Goal: Task Accomplishment & Management: Manage account settings

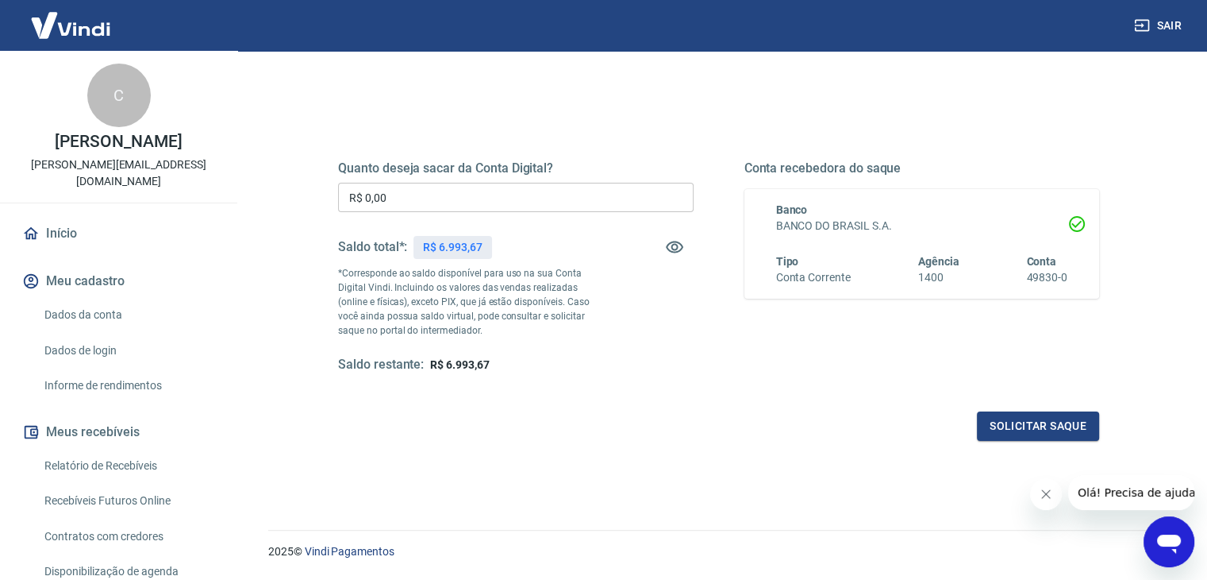
scroll to position [79, 0]
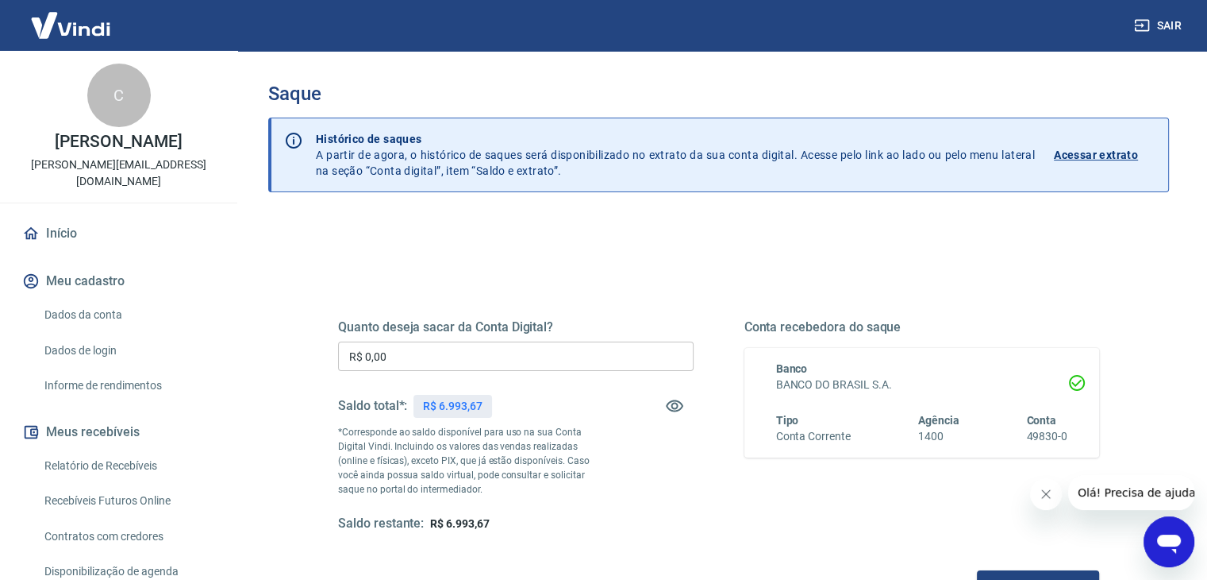
drag, startPoint x: 1107, startPoint y: 210, endPoint x: 1073, endPoint y: 194, distance: 37.6
click at [1107, 210] on div "Saque Histórico de saques A partir de agora, o histórico de saques será disponi…" at bounding box center [718, 367] width 901 height 568
